Goal: Transaction & Acquisition: Purchase product/service

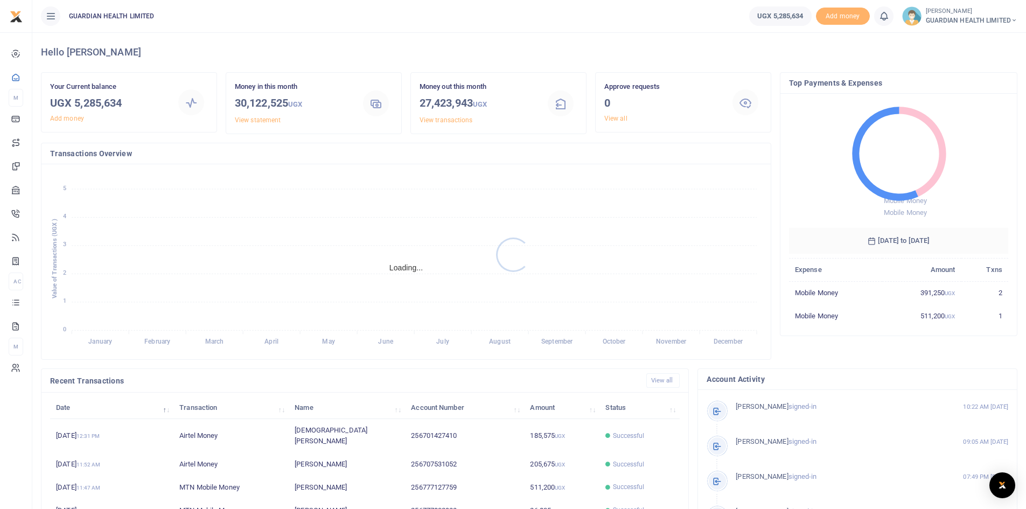
scroll to position [9, 9]
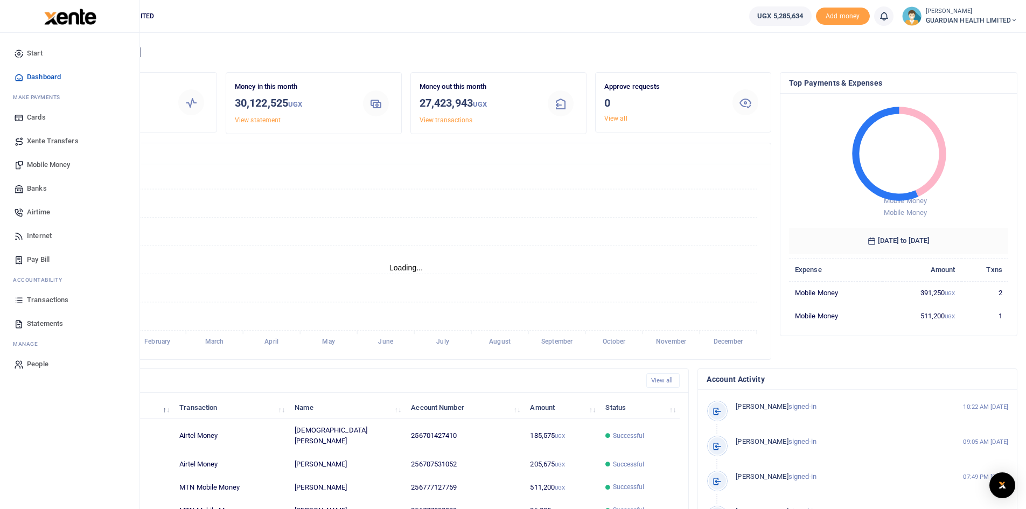
click at [66, 165] on span "Mobile Money" at bounding box center [48, 164] width 43 height 11
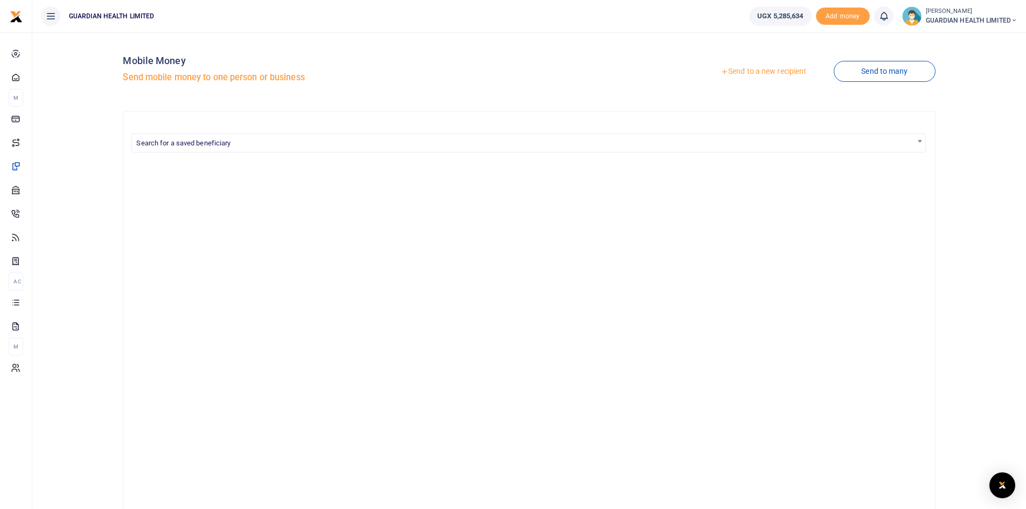
click at [790, 66] on link "Send to a new recipient" at bounding box center [763, 71] width 141 height 19
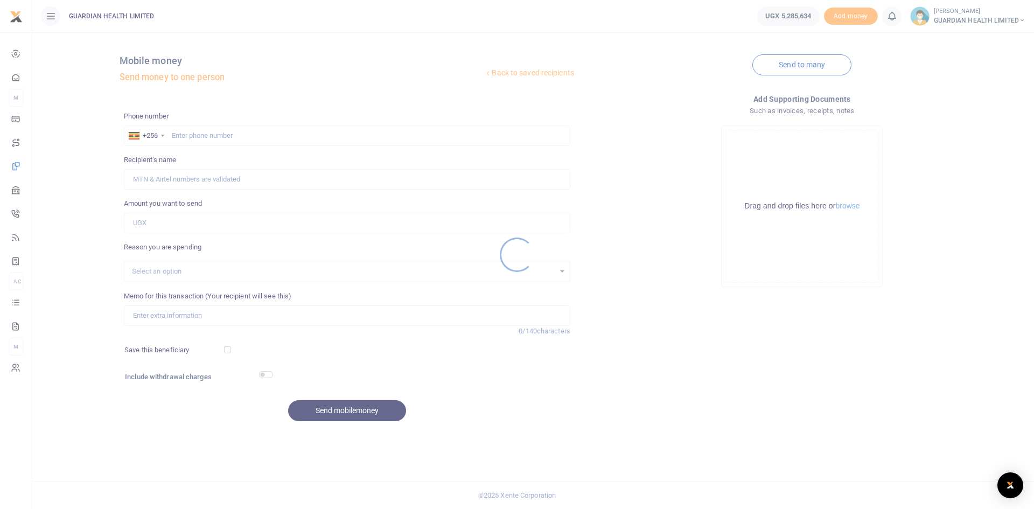
click at [234, 136] on div at bounding box center [517, 254] width 1034 height 509
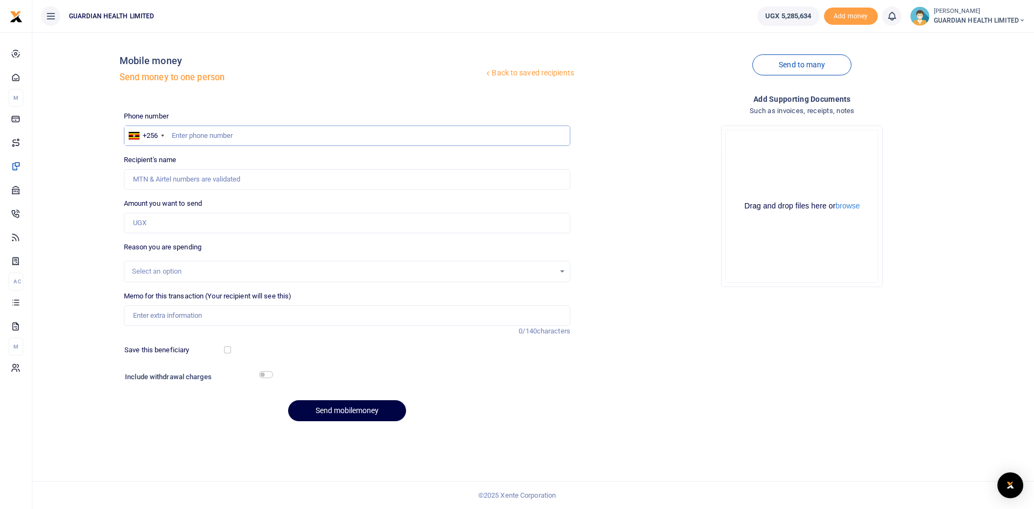
click at [230, 138] on input "text" at bounding box center [347, 135] width 446 height 20
type input "702886694"
click at [177, 227] on input "Amount you want to send" at bounding box center [347, 223] width 446 height 20
type input "630,000"
type input "Babra Angwec"
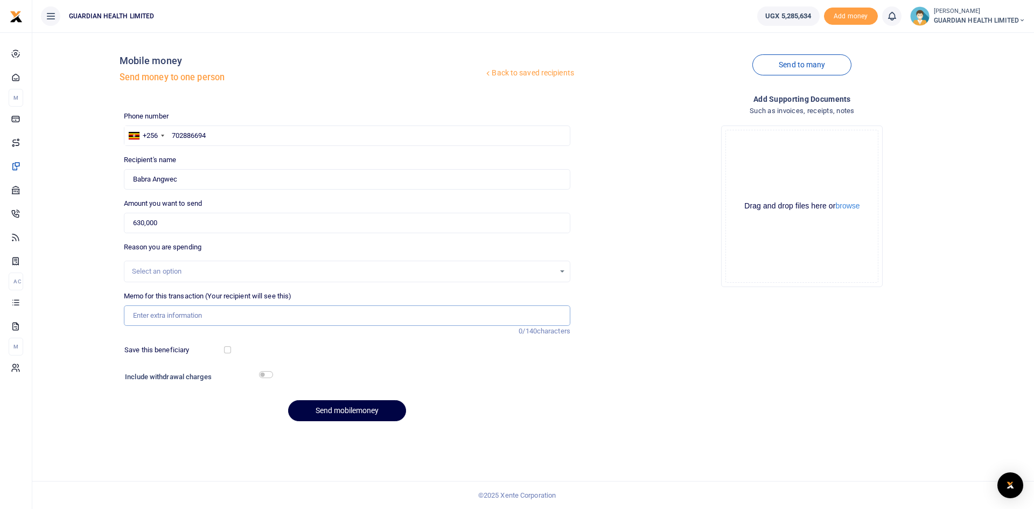
click at [175, 312] on input "Memo for this transaction (Your recipient will see this)" at bounding box center [347, 315] width 446 height 20
paste input "[PERSON_NAME]'s travel to [GEOGRAPHIC_DATA] for 4 days"
click at [154, 317] on input "[PERSON_NAME]'s travel to [GEOGRAPHIC_DATA] for 4 days" at bounding box center [347, 315] width 446 height 20
type input "[PERSON_NAME] travel to [GEOGRAPHIC_DATA] for 4 days"
click at [166, 270] on div "Select an option" at bounding box center [343, 271] width 423 height 11
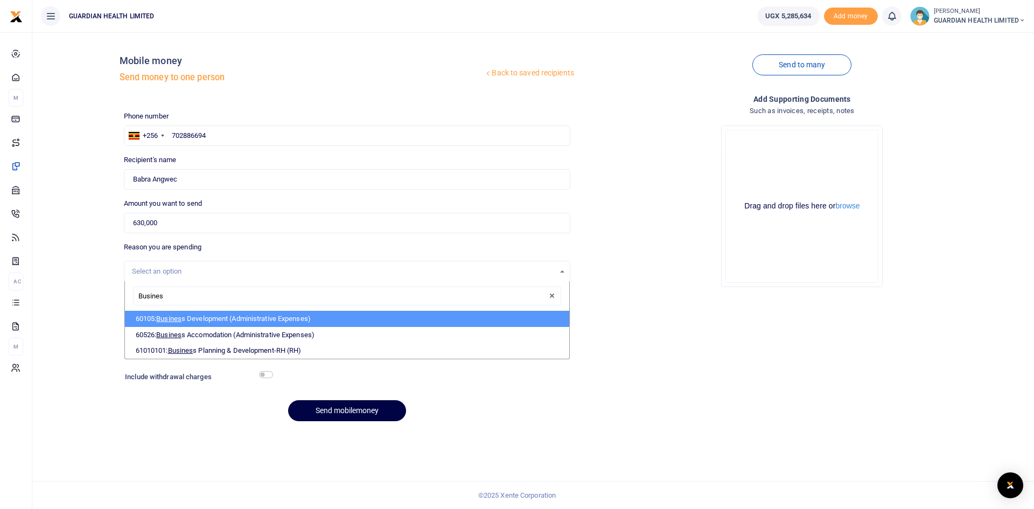
type input "Business"
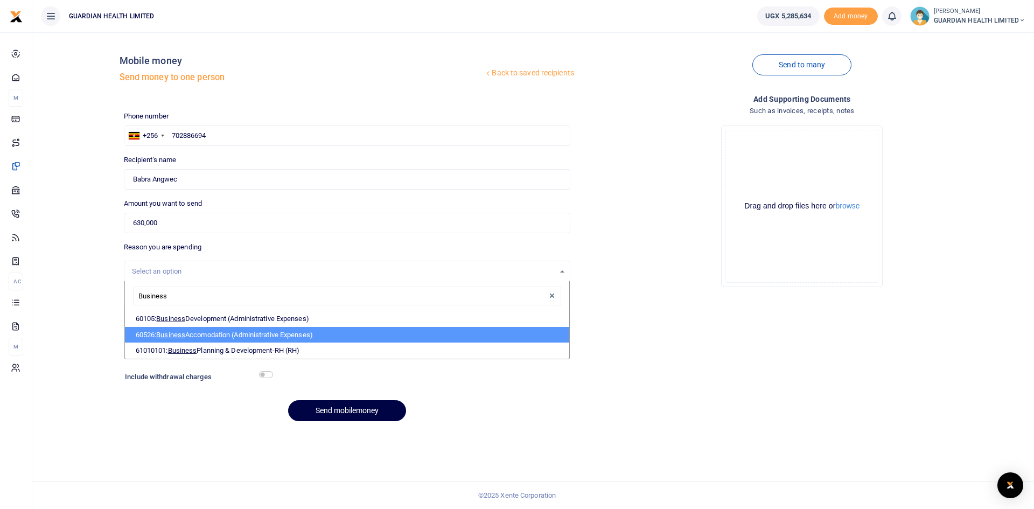
click at [183, 333] on span "Business" at bounding box center [170, 335] width 29 height 8
select select "5435"
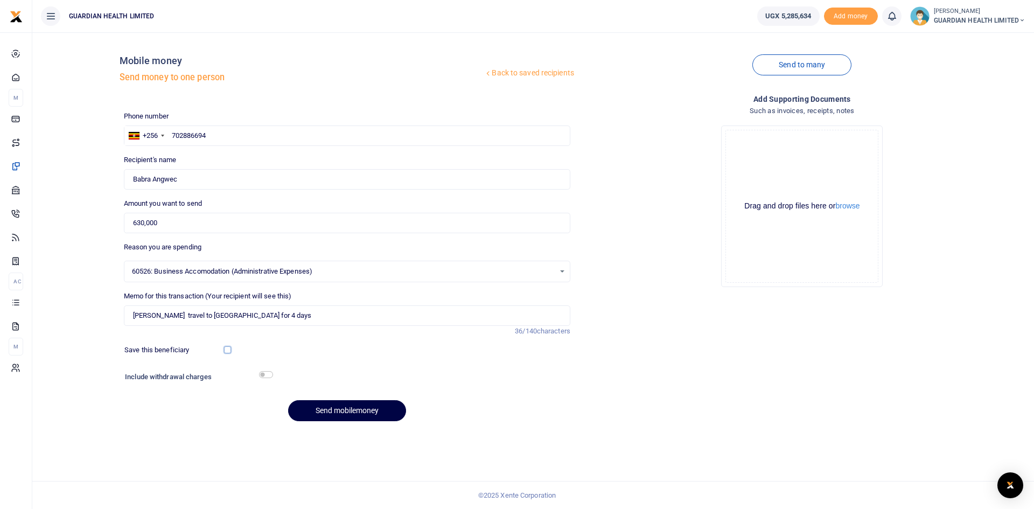
click at [229, 352] on input "checkbox" at bounding box center [227, 349] width 7 height 7
checkbox input "true"
click at [263, 375] on input "checkbox" at bounding box center [266, 374] width 14 height 7
checkbox input "true"
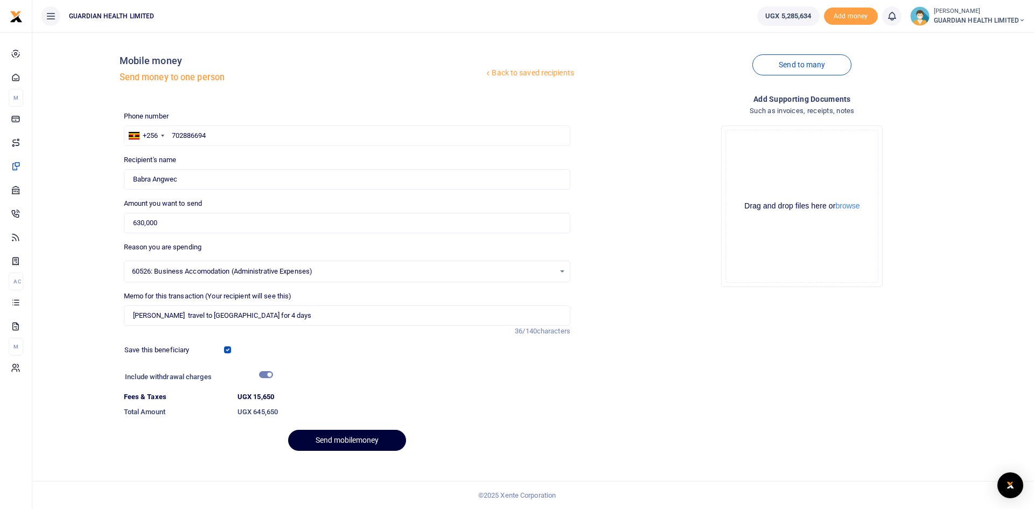
click at [341, 433] on button "Send mobilemoney" at bounding box center [347, 440] width 118 height 21
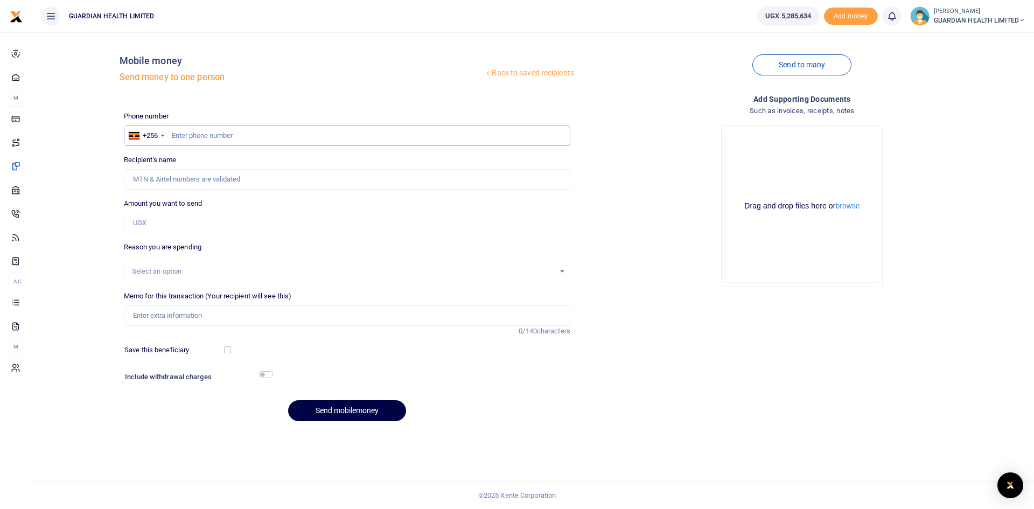
click at [250, 141] on input "text" at bounding box center [347, 135] width 446 height 20
type input "772408947"
type input "Isaac Orute Odong"
type input "772408947"
click at [214, 222] on input "Amount you want to send" at bounding box center [347, 223] width 446 height 20
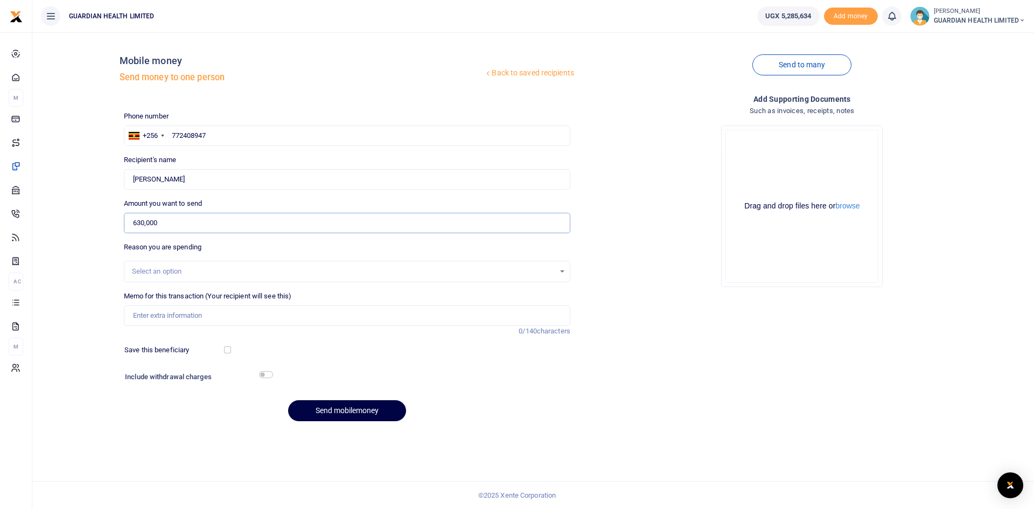
type input "630,000"
click at [164, 318] on input "Memo for this transaction (Your recipient will see this)" at bounding box center [347, 315] width 446 height 20
drag, startPoint x: 162, startPoint y: 316, endPoint x: 152, endPoint y: 316, distance: 9.7
click at [152, 316] on input "Memo for this transaction (Your recipient will see this)" at bounding box center [347, 315] width 446 height 20
type input "Facilitation to Hoima for 4 days"
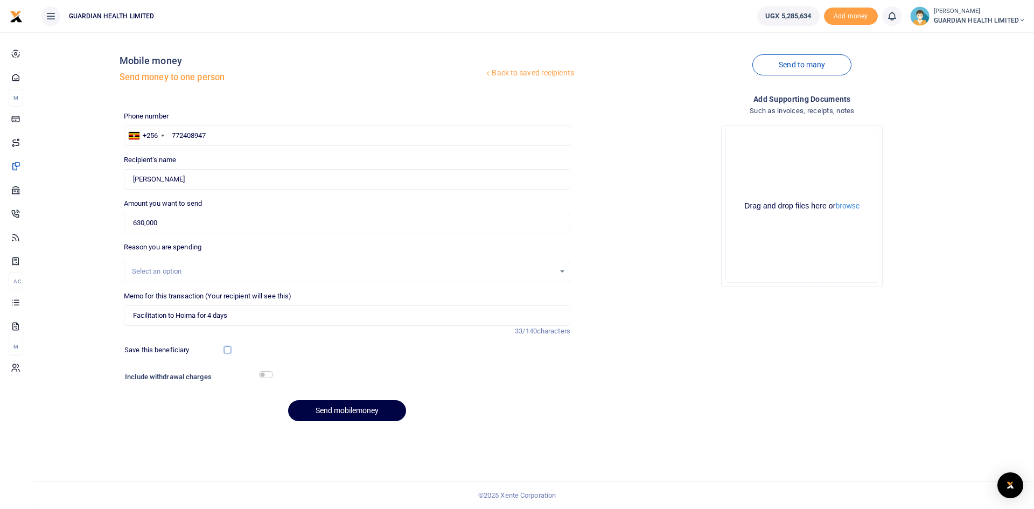
click at [228, 347] on input "checkbox" at bounding box center [227, 349] width 7 height 7
checkbox input "true"
click at [268, 374] on input "checkbox" at bounding box center [266, 374] width 14 height 7
checkbox input "true"
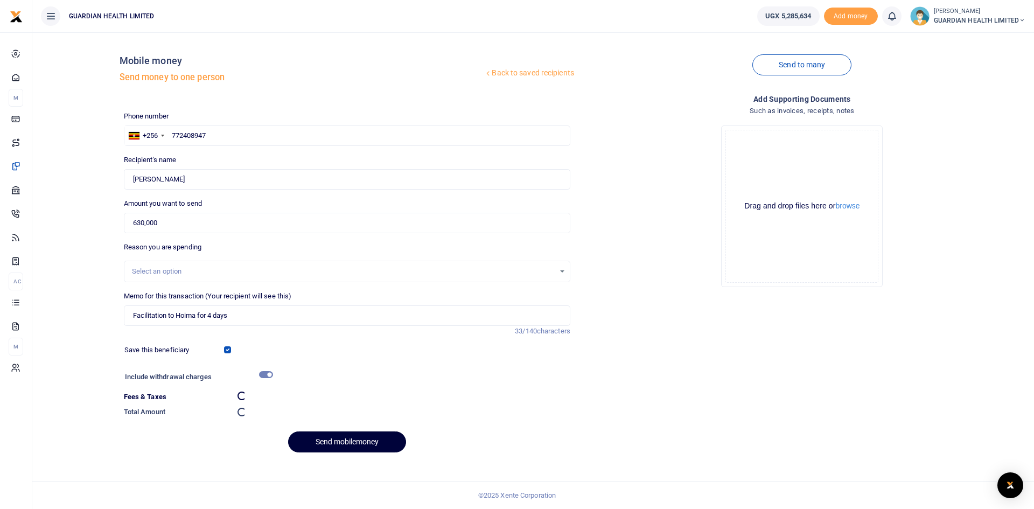
click at [333, 443] on button "Send mobilemoney" at bounding box center [347, 441] width 118 height 21
